Goal: Use online tool/utility: Utilize a website feature to perform a specific function

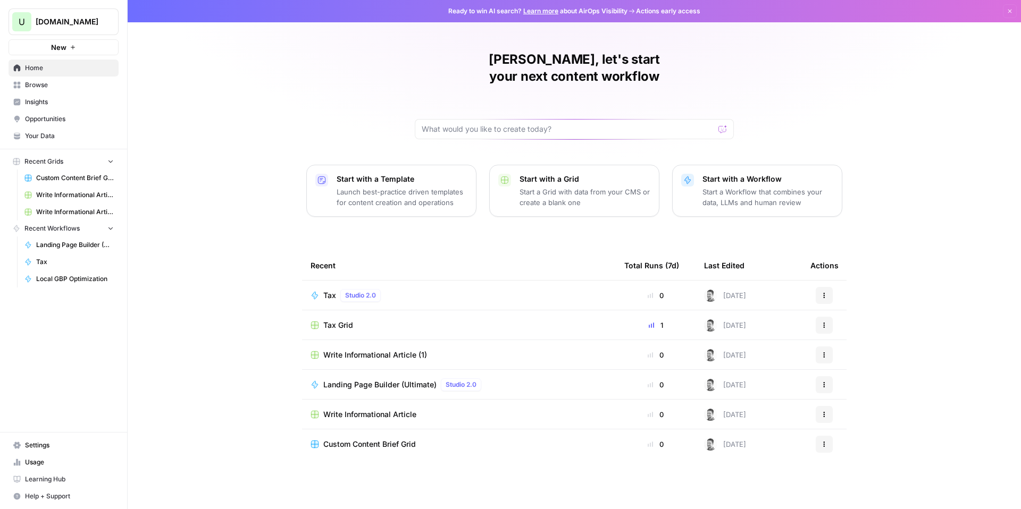
drag, startPoint x: 284, startPoint y: 85, endPoint x: 159, endPoint y: 70, distance: 125.9
click at [283, 85] on div "Ryder, let's start your next content workflow Start with a Template Launch best…" at bounding box center [574, 254] width 893 height 509
click at [42, 87] on span "Browse" at bounding box center [69, 85] width 89 height 10
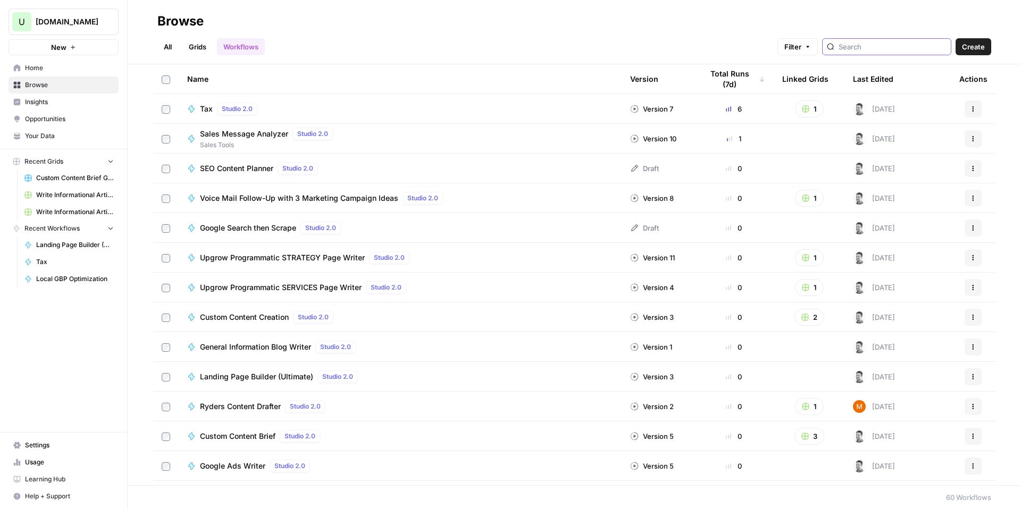
click at [888, 48] on input "search" at bounding box center [893, 46] width 108 height 11
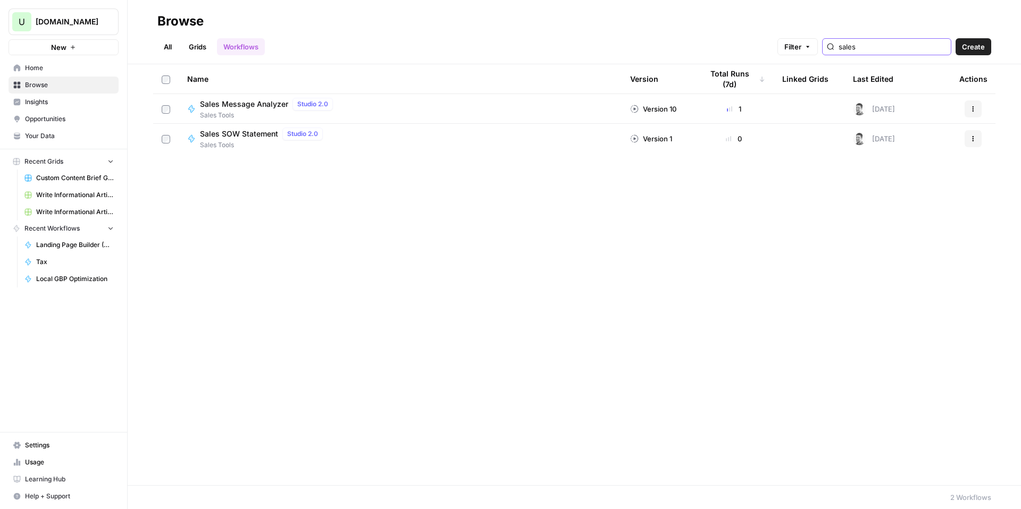
type input "sales"
click at [394, 101] on div "Sales Message Analyzer Studio 2.0 Sales Tools" at bounding box center [400, 109] width 426 height 22
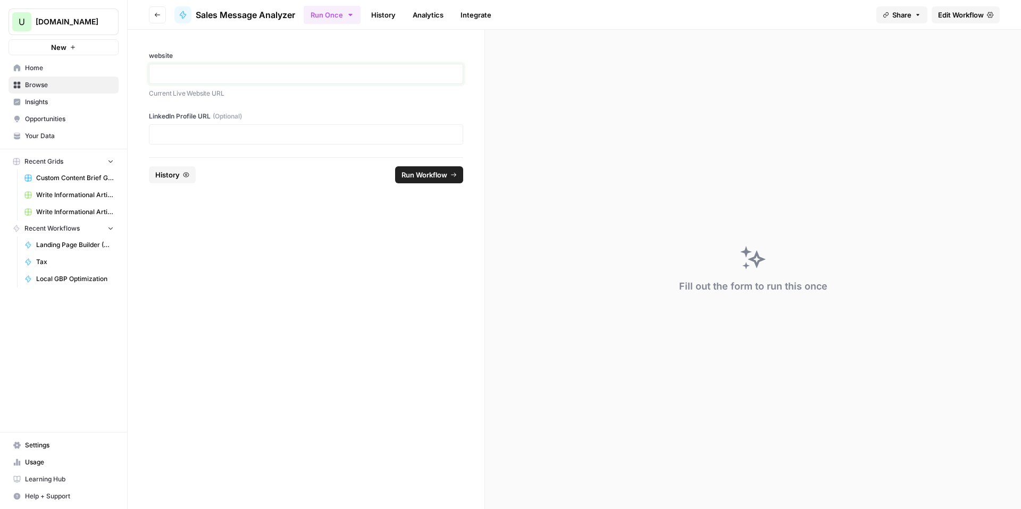
click at [173, 74] on p at bounding box center [306, 74] width 300 height 11
drag, startPoint x: 322, startPoint y: 255, endPoint x: 366, endPoint y: 207, distance: 65.1
click at [329, 243] on form "**********" at bounding box center [306, 270] width 357 height 480
click at [405, 178] on span "Run Workflow" at bounding box center [425, 175] width 46 height 11
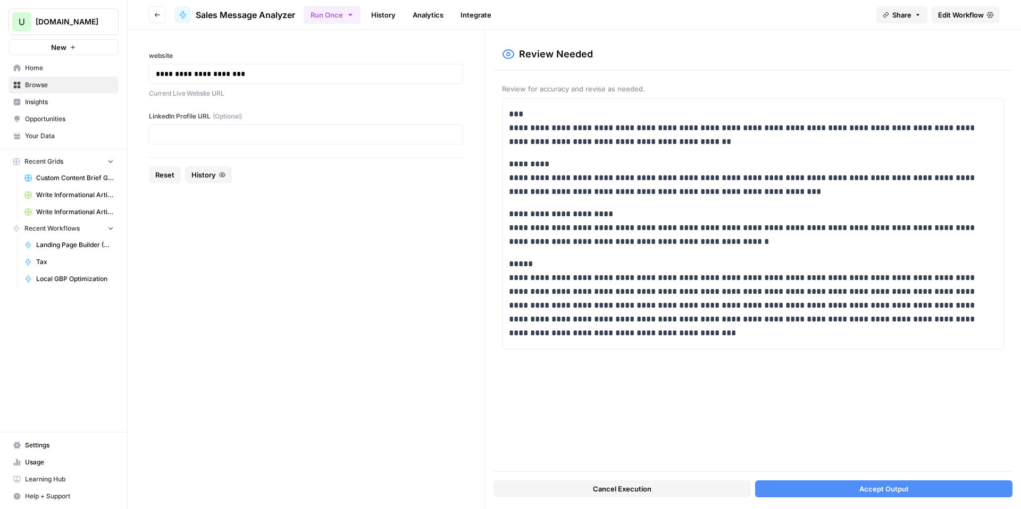
click at [853, 488] on button "Accept Output" at bounding box center [883, 489] width 257 height 17
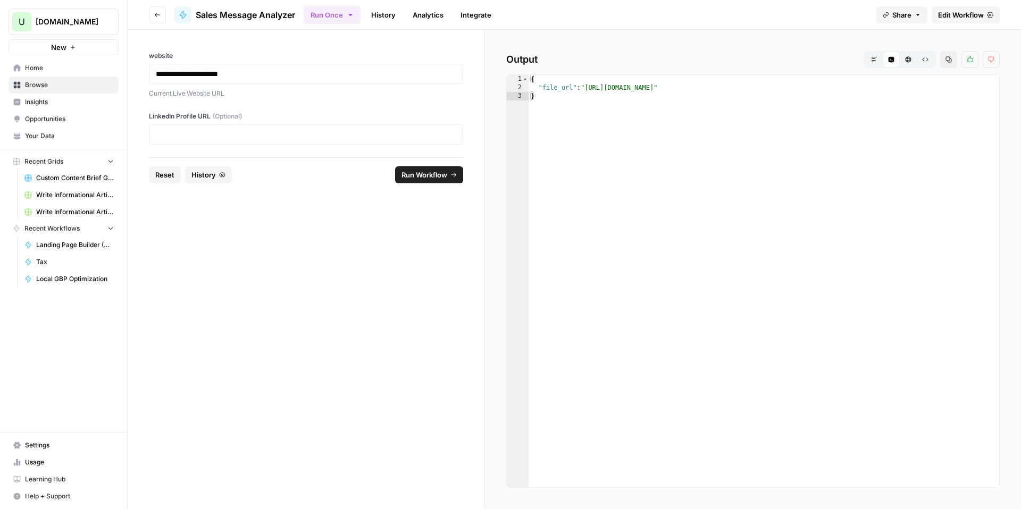
type textarea "**********"
drag, startPoint x: 910, startPoint y: 88, endPoint x: 588, endPoint y: 86, distance: 322.3
click at [588, 86] on div "{ "file_url" : "[URL][DOMAIN_NAME]" }" at bounding box center [764, 290] width 471 height 430
